Goal: Transaction & Acquisition: Download file/media

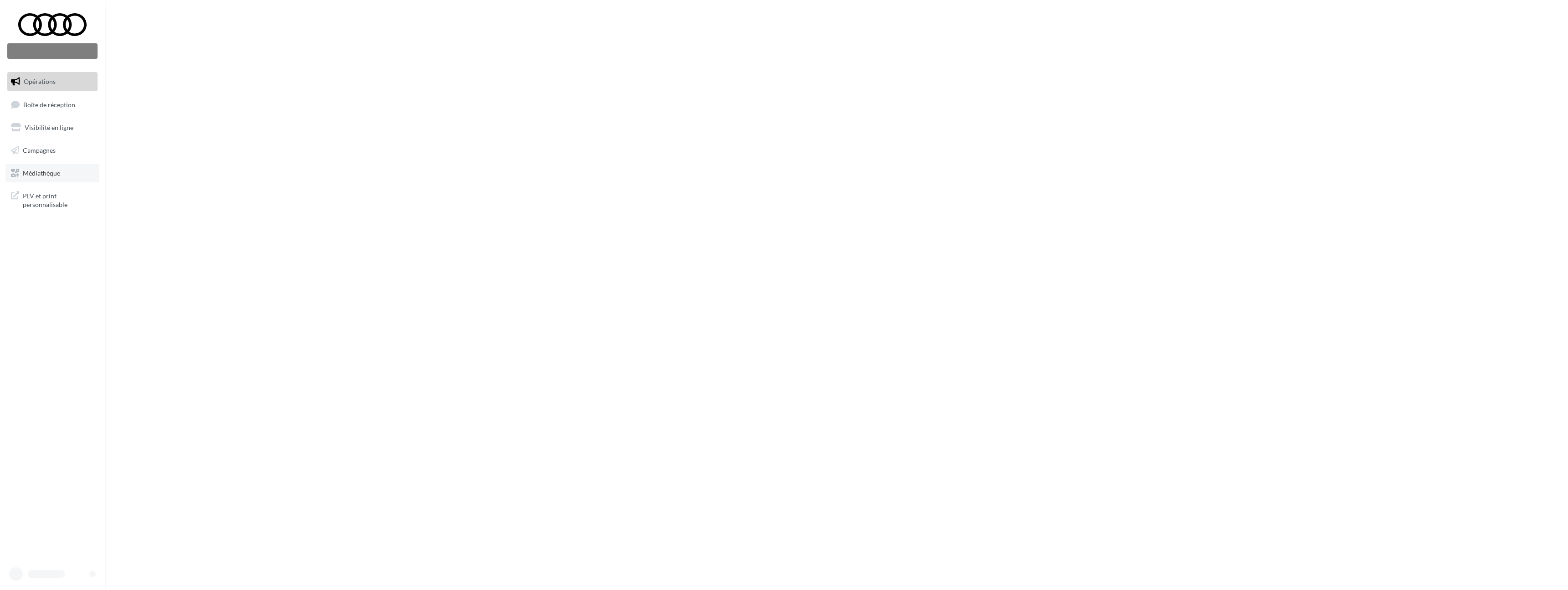
click at [66, 172] on link "Médiathèque" at bounding box center [52, 173] width 94 height 19
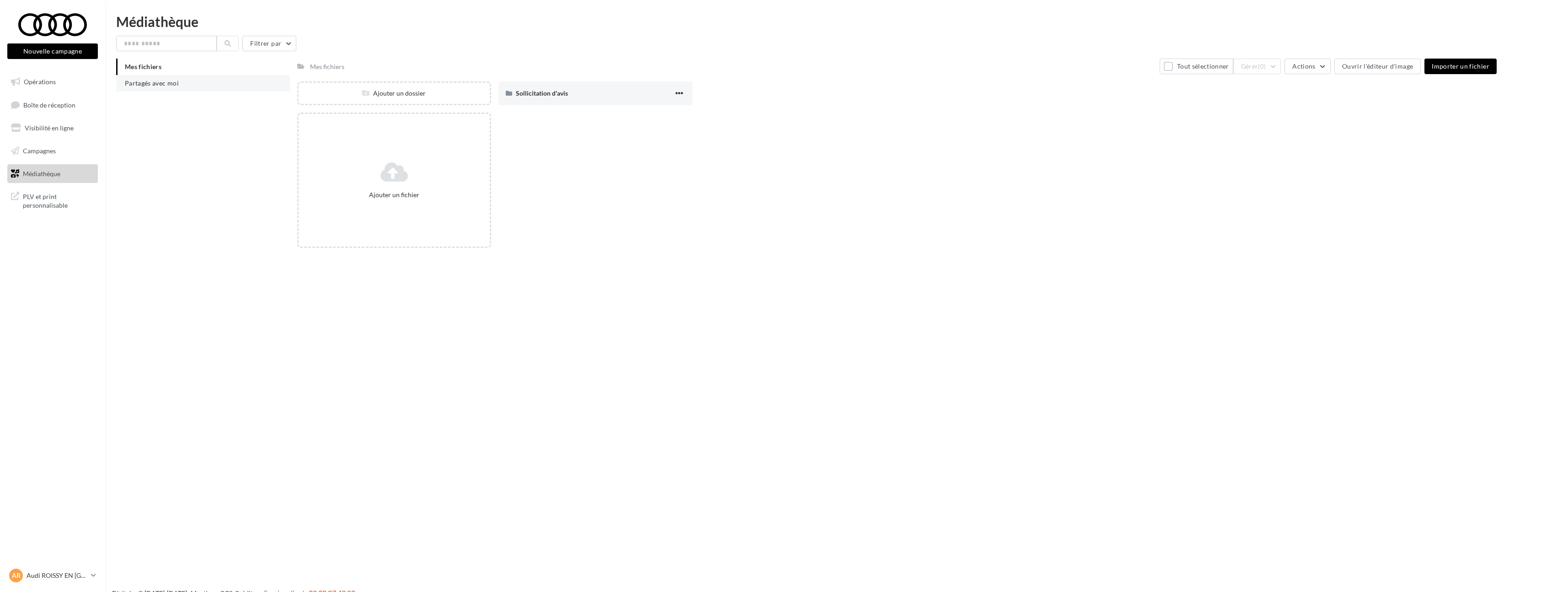
click at [239, 90] on li "Partagés avec moi" at bounding box center [203, 83] width 174 height 16
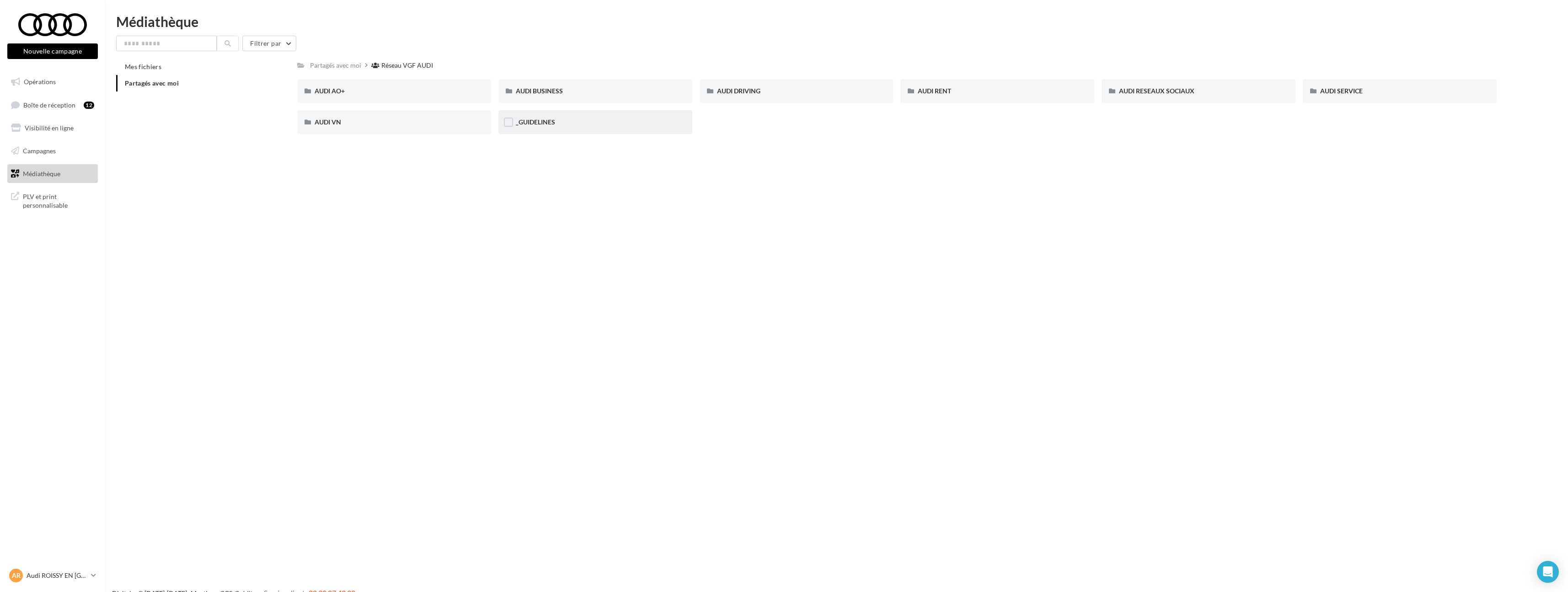
click at [648, 119] on div "_GUIDELINES" at bounding box center [595, 122] width 159 height 9
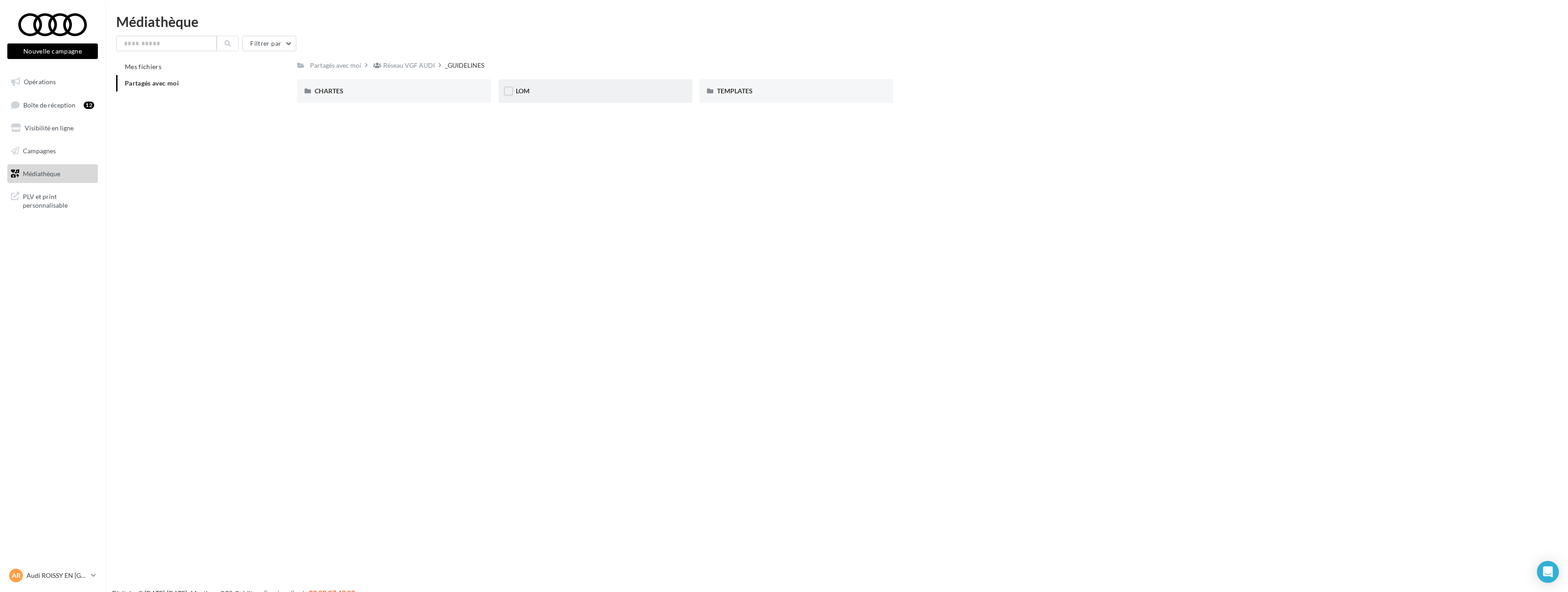
click at [569, 90] on div "LOM" at bounding box center [595, 91] width 159 height 9
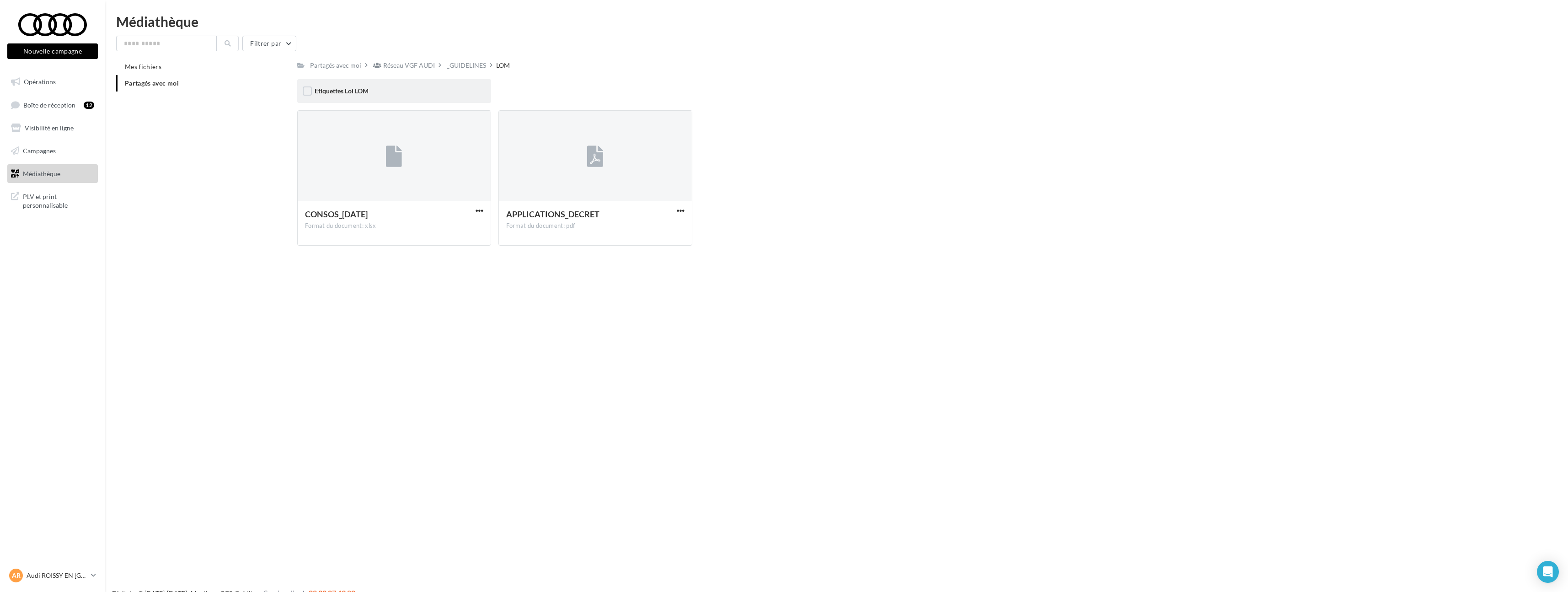
click at [436, 90] on div "Etiquettes Loi LOM" at bounding box center [394, 91] width 159 height 9
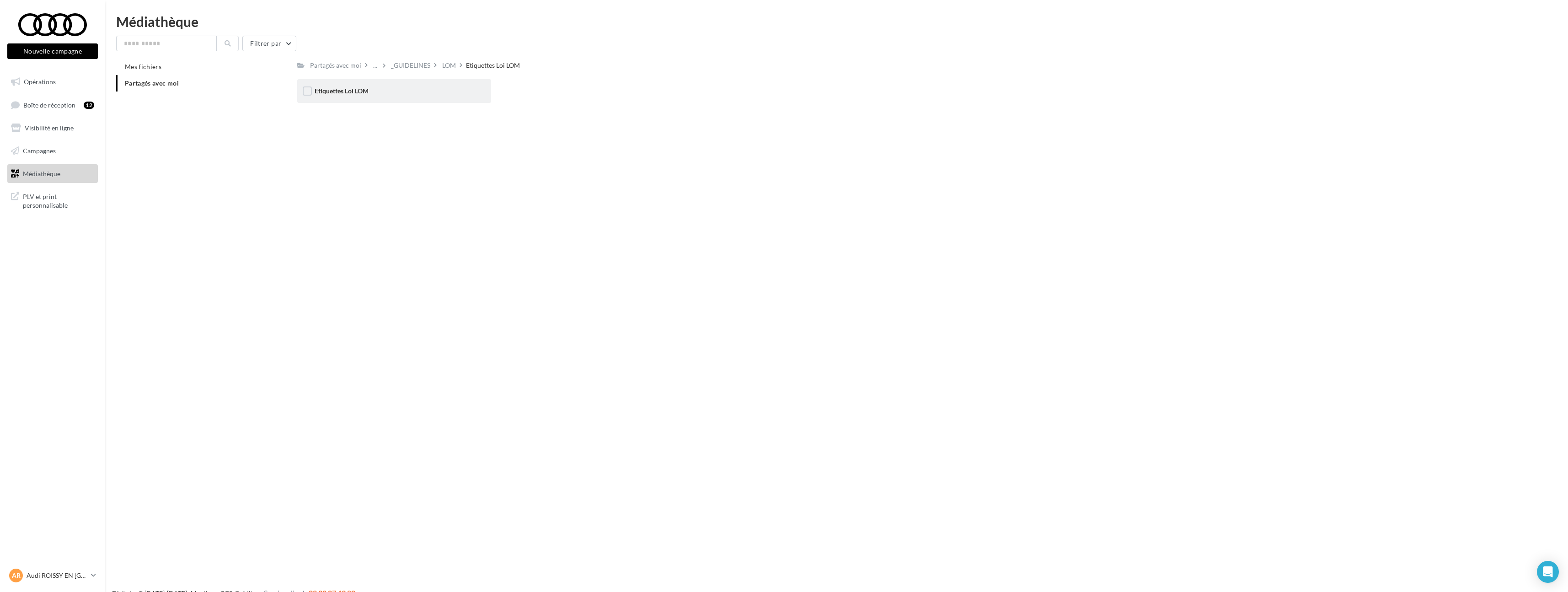
click at [442, 90] on div "Etiquettes Loi LOM" at bounding box center [394, 91] width 159 height 9
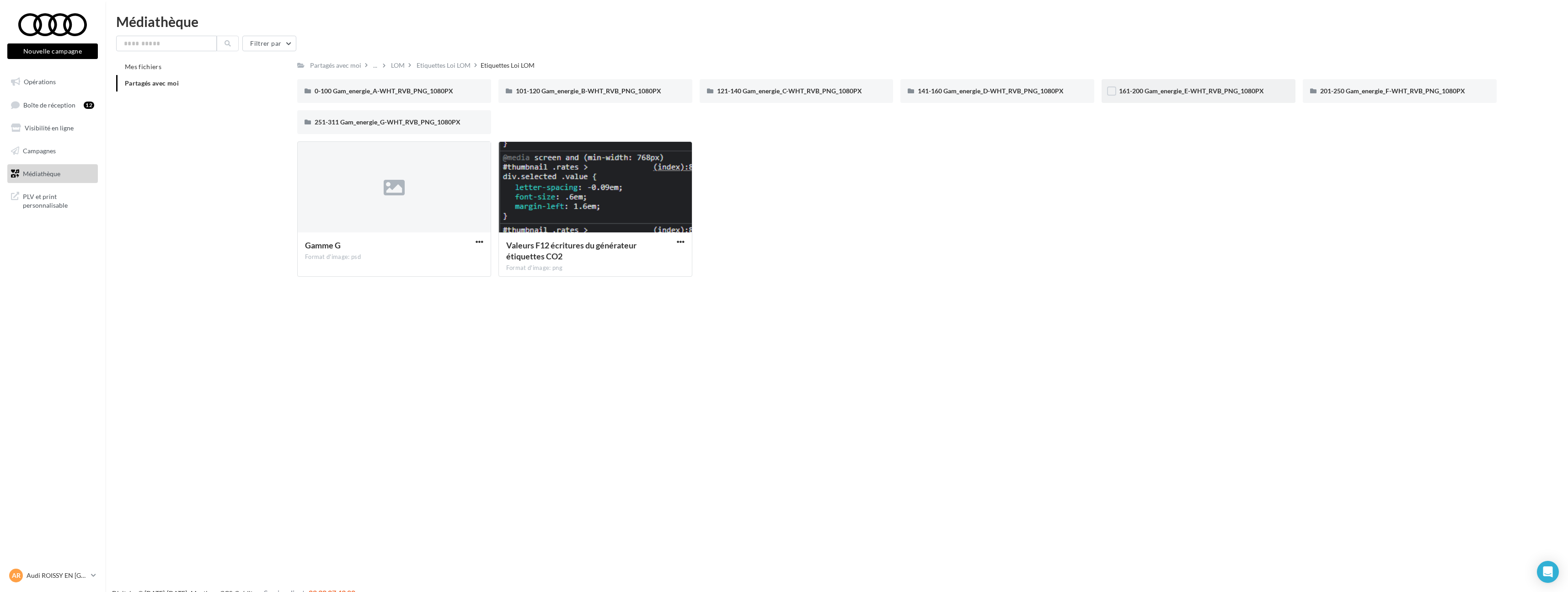
click at [1197, 95] on div "161-200 Gam_energie_E-WHT_RVB_PNG_1080PX" at bounding box center [1198, 91] width 159 height 9
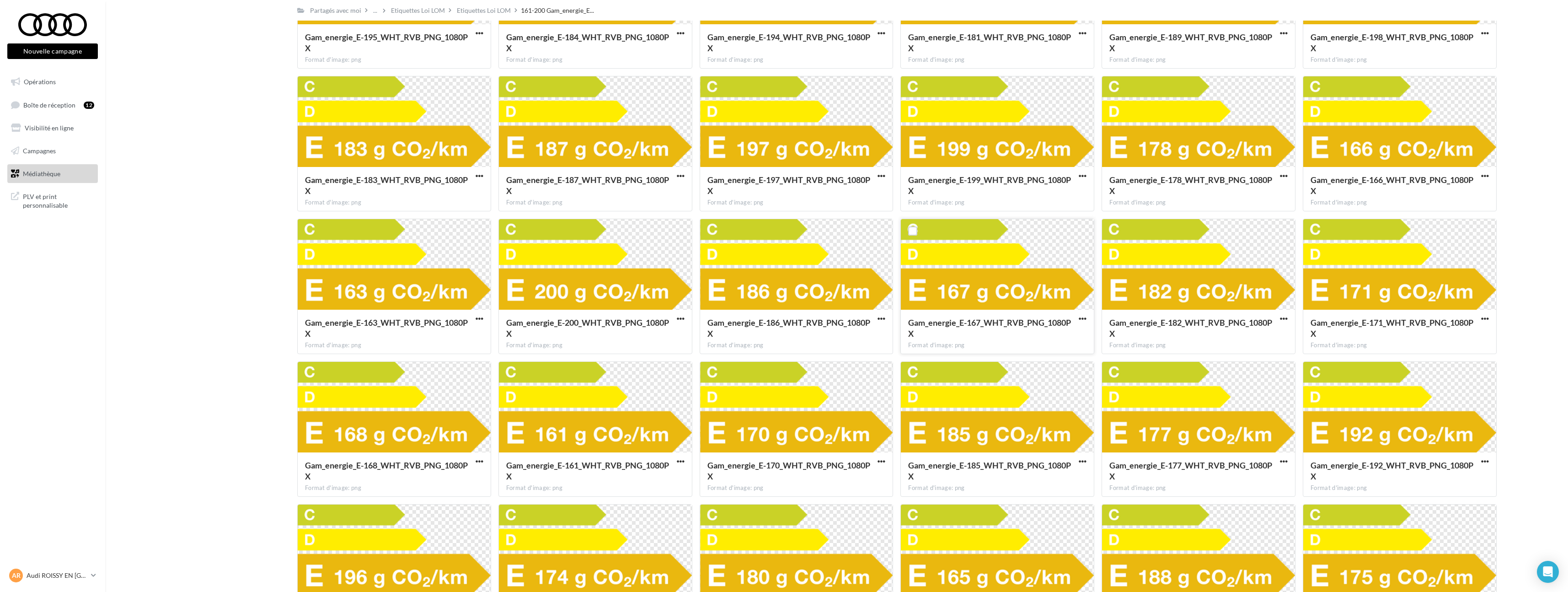
scroll to position [164, 0]
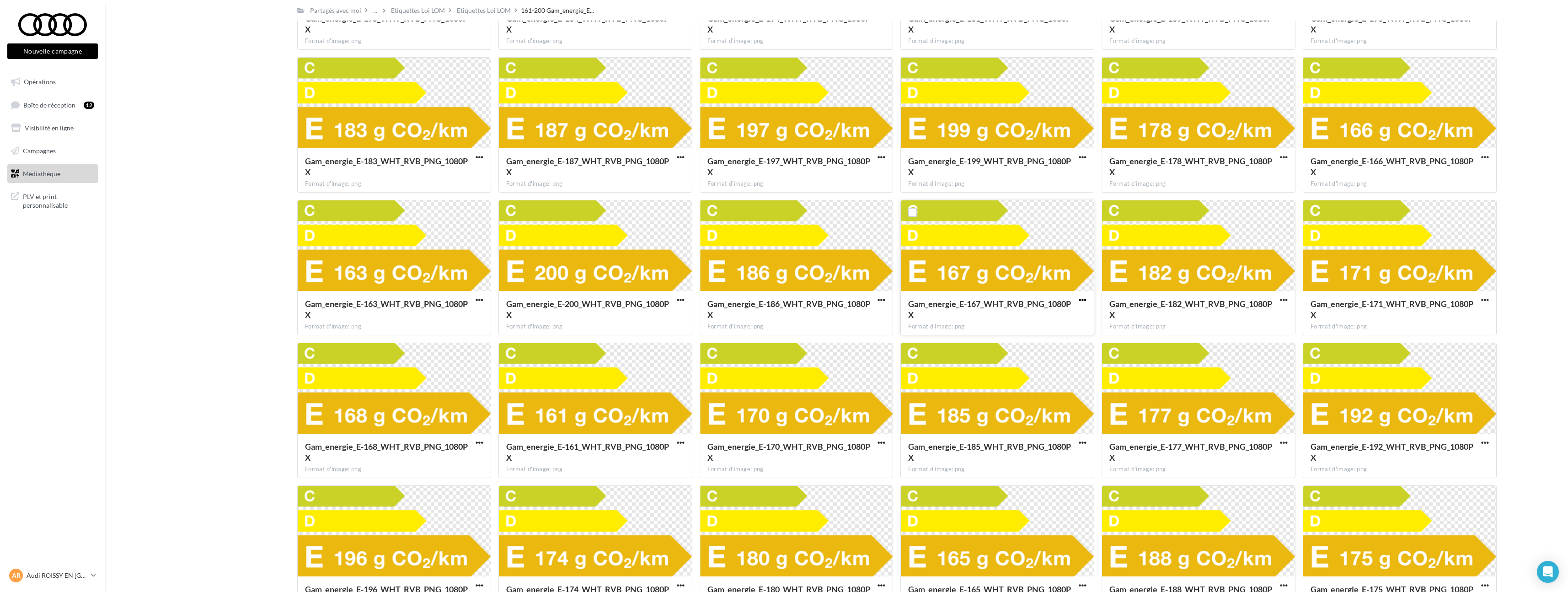
click at [1079, 300] on span "button" at bounding box center [1083, 299] width 8 height 8
click at [1080, 311] on button "Télécharger" at bounding box center [1042, 318] width 92 height 24
